Goal: Find specific page/section: Find specific page/section

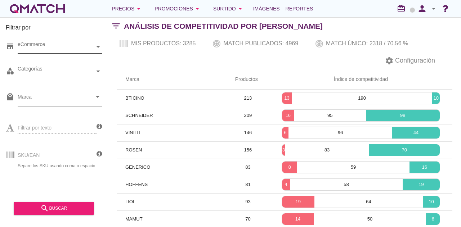
click at [72, 49] on div "eCommerce" at bounding box center [56, 47] width 77 height 8
click at [56, 54] on div "eCommerce [GEOGRAPHIC_DATA]" at bounding box center [60, 47] width 84 height 13
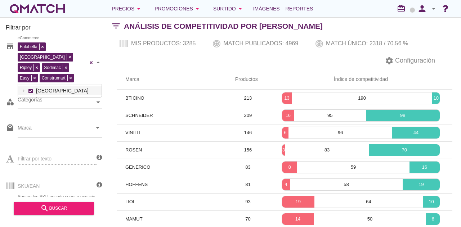
click at [46, 98] on div "Categorías" at bounding box center [60, 102] width 84 height 13
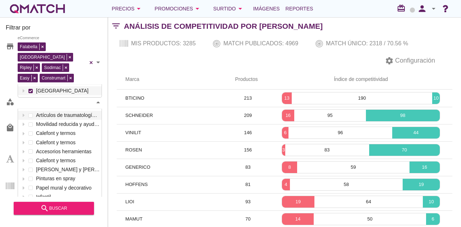
scroll to position [107, 84]
click at [75, 96] on div "Categorías" at bounding box center [56, 102] width 77 height 13
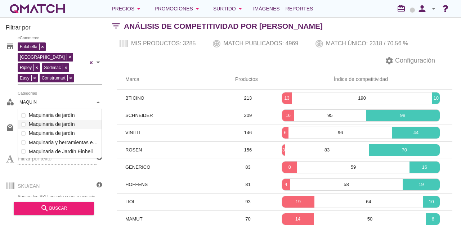
scroll to position [50, 84]
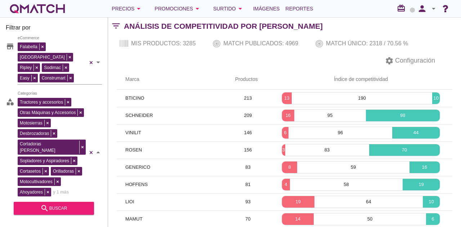
click at [52, 104] on div "Tractores y accesorios Otras Máquinas y Accesorios Motosierras Desbrozadoras Co…" at bounding box center [60, 152] width 84 height 113
type input "MAQUIN"
click at [57, 210] on div "search buscar" at bounding box center [53, 208] width 69 height 9
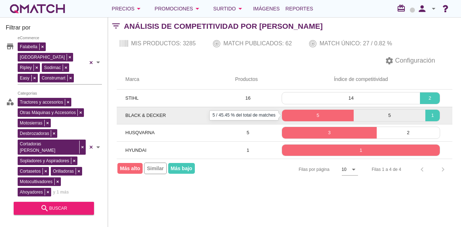
click at [306, 116] on p "5" at bounding box center [318, 115] width 72 height 7
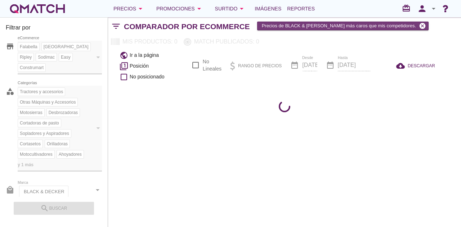
click at [419, 23] on icon "cancel" at bounding box center [422, 25] width 7 height 7
checkbox input "false"
